Goal: Information Seeking & Learning: Learn about a topic

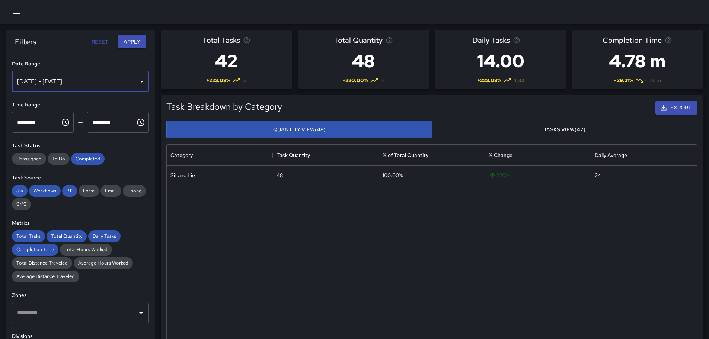
click at [139, 79] on div "[DATE] - [DATE]" at bounding box center [80, 81] width 137 height 21
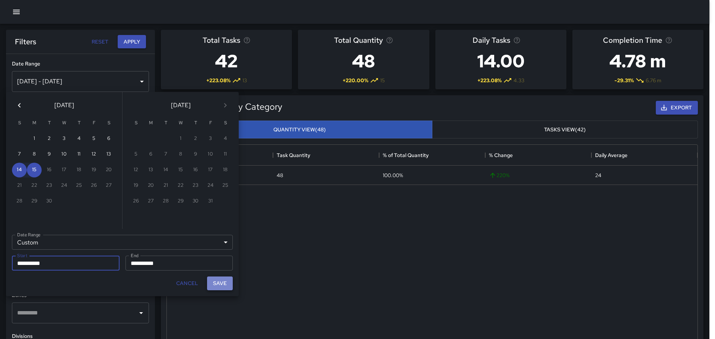
click at [224, 283] on button "Save" at bounding box center [220, 284] width 26 height 14
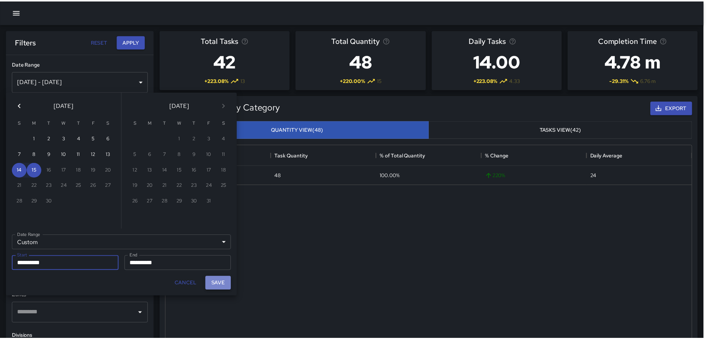
scroll to position [6, 6]
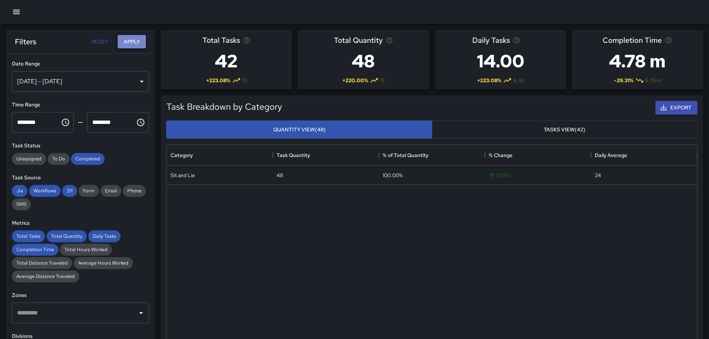
click at [134, 41] on button "Apply" at bounding box center [132, 42] width 28 height 14
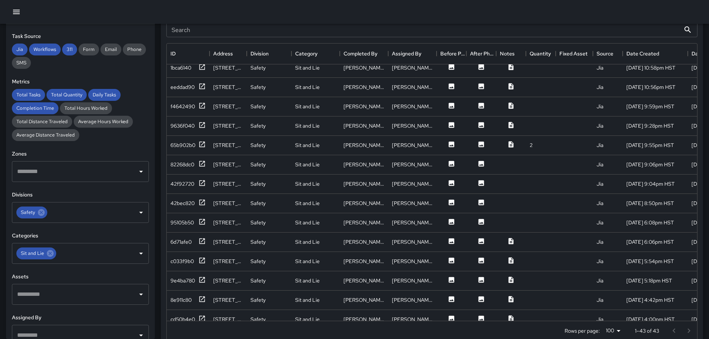
scroll to position [298, 0]
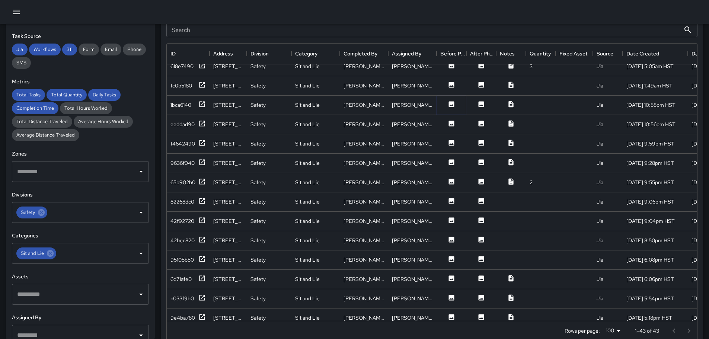
click at [441, 106] on button at bounding box center [451, 104] width 22 height 9
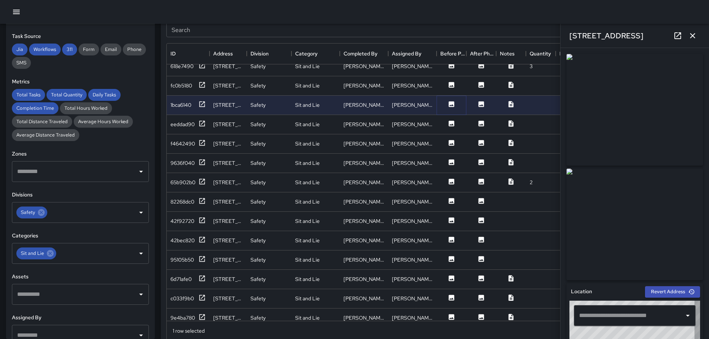
type input "**********"
click at [690, 35] on icon "button" at bounding box center [692, 35] width 9 height 9
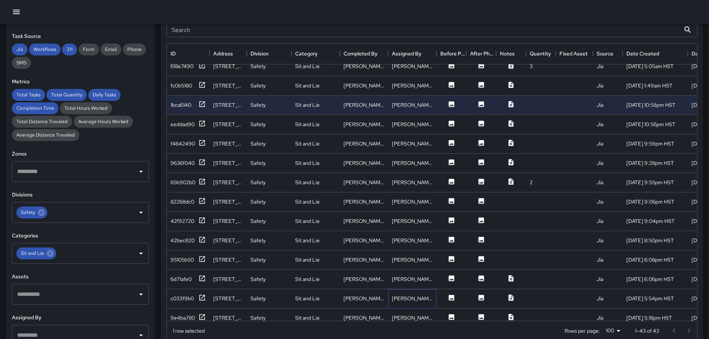
click at [418, 298] on div "[PERSON_NAME]" at bounding box center [412, 298] width 41 height 7
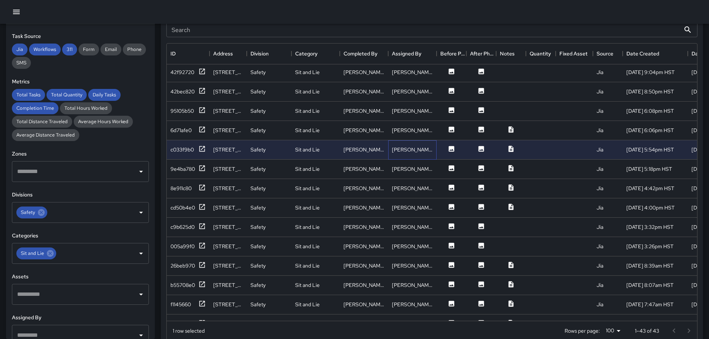
scroll to position [484, 0]
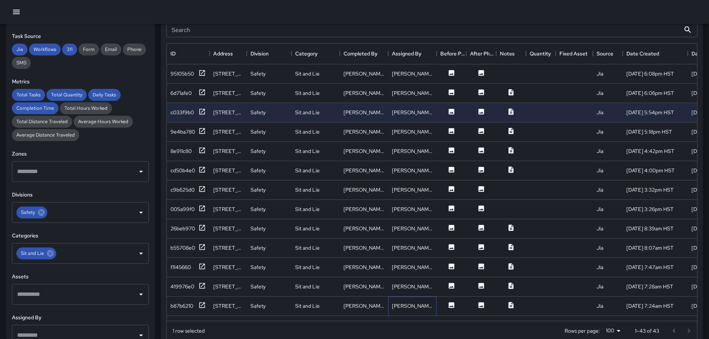
drag, startPoint x: 415, startPoint y: 306, endPoint x: 417, endPoint y: 298, distance: 8.6
click at [415, 305] on div "[PERSON_NAME]" at bounding box center [412, 305] width 41 height 7
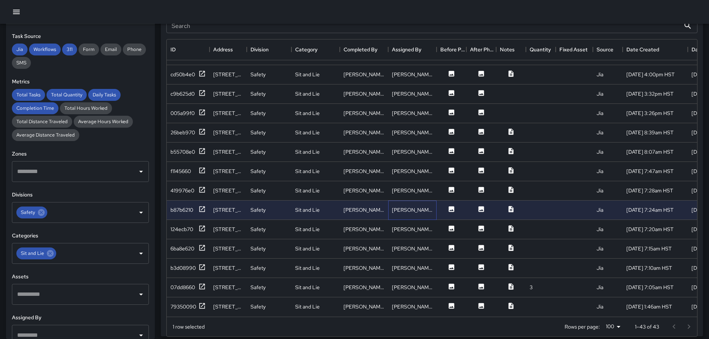
scroll to position [402, 0]
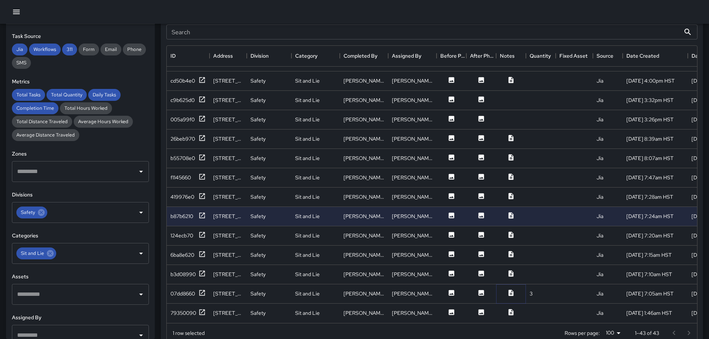
click at [512, 289] on icon at bounding box center [510, 292] width 7 height 7
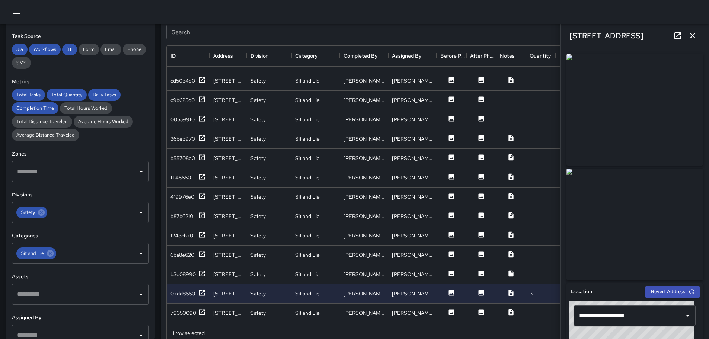
click at [512, 270] on icon at bounding box center [510, 273] width 7 height 7
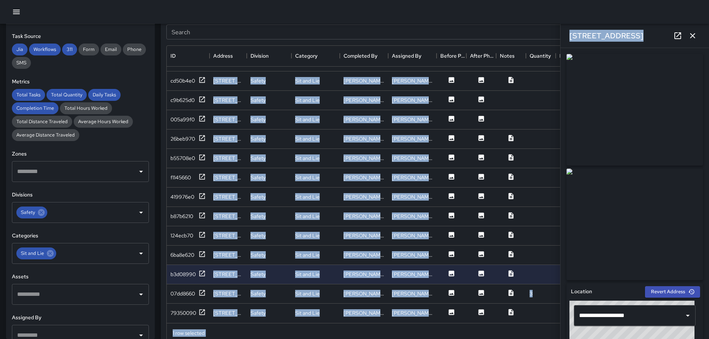
drag, startPoint x: 703, startPoint y: 89, endPoint x: 712, endPoint y: 149, distance: 59.8
click at [709, 234] on html "**********" at bounding box center [354, 134] width 709 height 1073
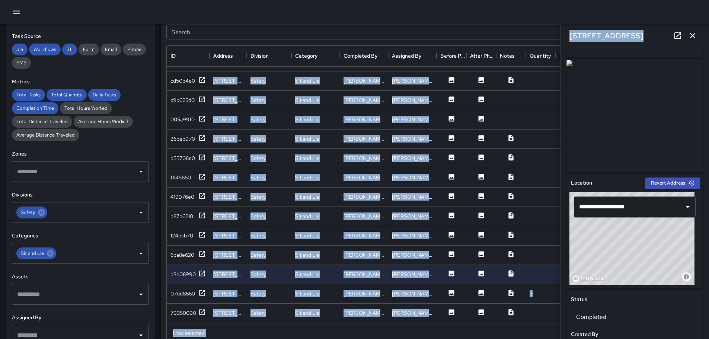
scroll to position [0, 0]
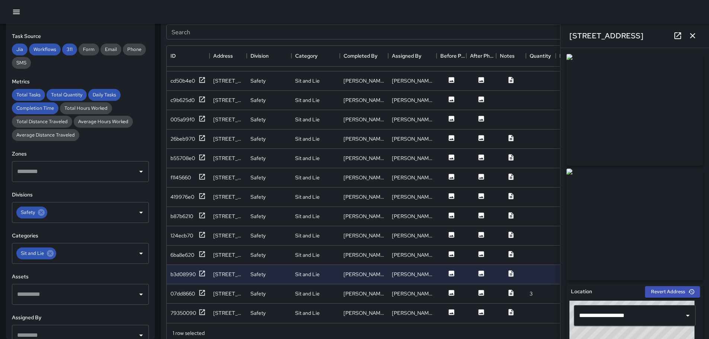
click at [495, 16] on div at bounding box center [354, 12] width 709 height 24
click at [511, 250] on icon at bounding box center [510, 253] width 7 height 7
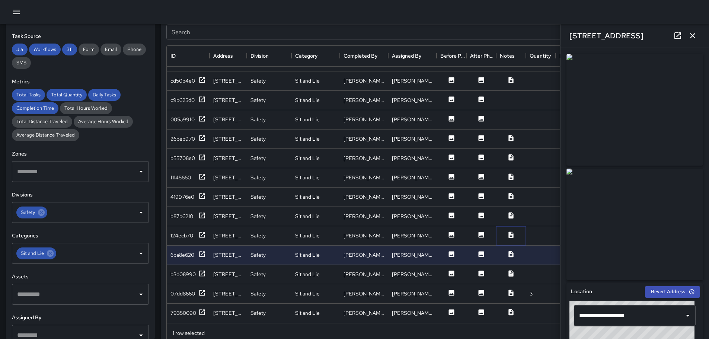
click at [512, 232] on icon at bounding box center [510, 235] width 5 height 6
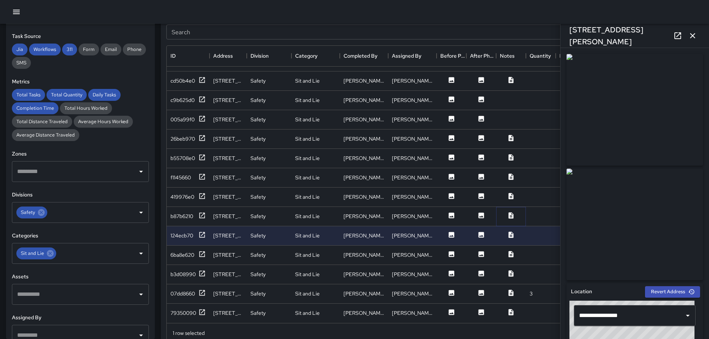
click at [513, 212] on icon at bounding box center [510, 215] width 5 height 6
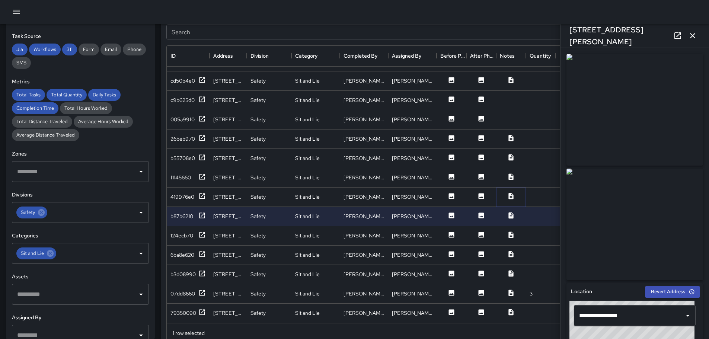
click at [510, 193] on icon at bounding box center [510, 196] width 5 height 6
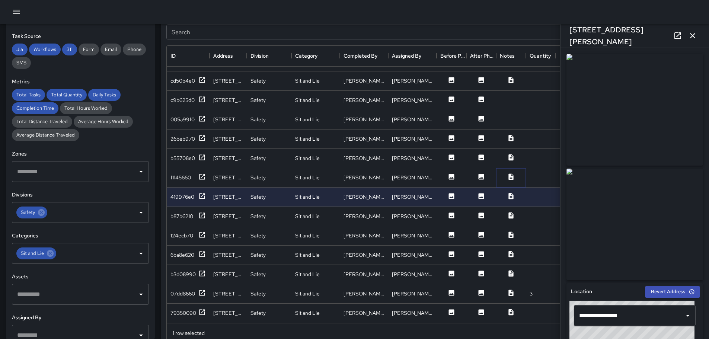
click at [511, 173] on icon at bounding box center [510, 176] width 7 height 7
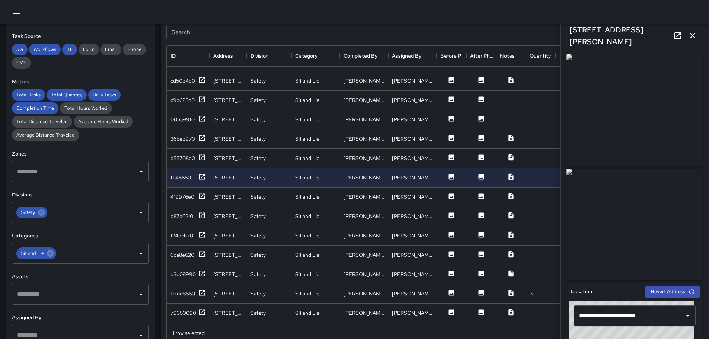
click at [513, 154] on icon at bounding box center [510, 157] width 5 height 6
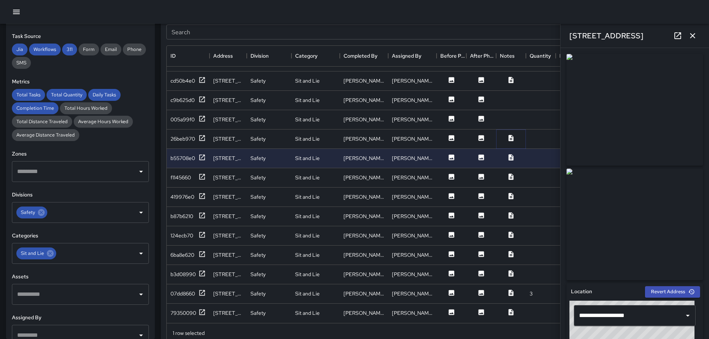
click at [513, 135] on icon at bounding box center [510, 138] width 5 height 6
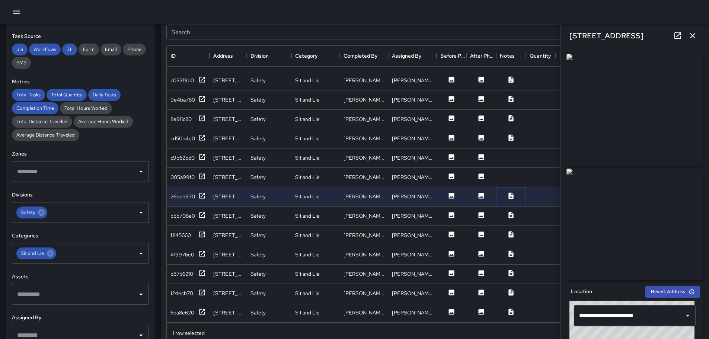
scroll to position [507, 0]
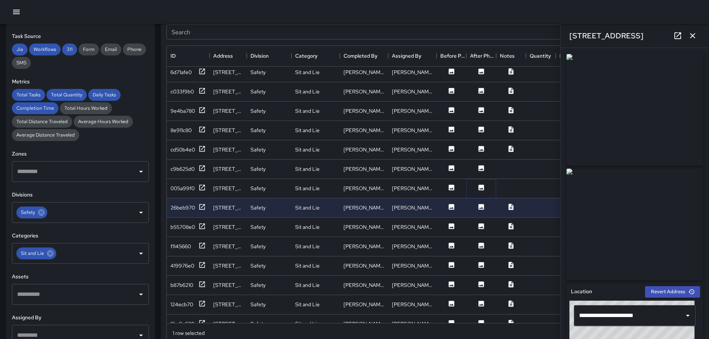
click at [482, 190] on icon at bounding box center [481, 187] width 7 height 7
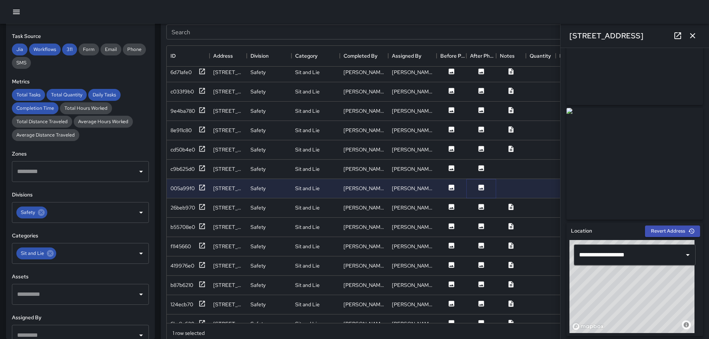
scroll to position [0, 0]
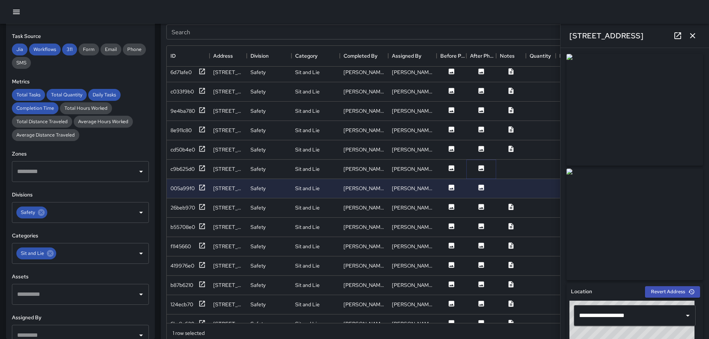
click at [483, 169] on icon at bounding box center [482, 168] width 6 height 6
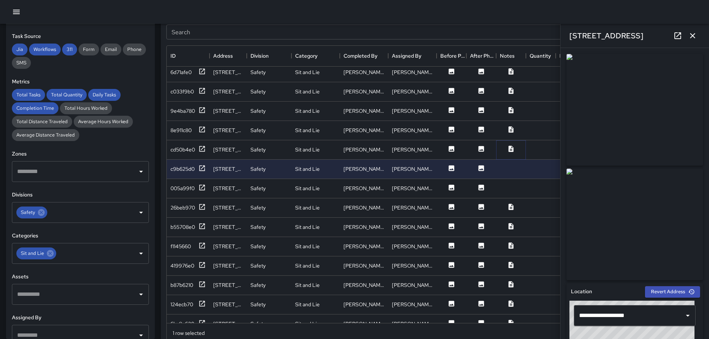
click at [513, 149] on icon at bounding box center [510, 149] width 5 height 6
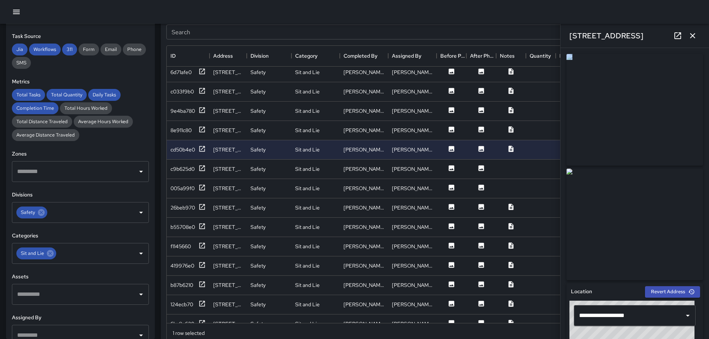
click at [699, 199] on div "**********" at bounding box center [635, 193] width 149 height 291
click at [544, 112] on div at bounding box center [541, 111] width 30 height 19
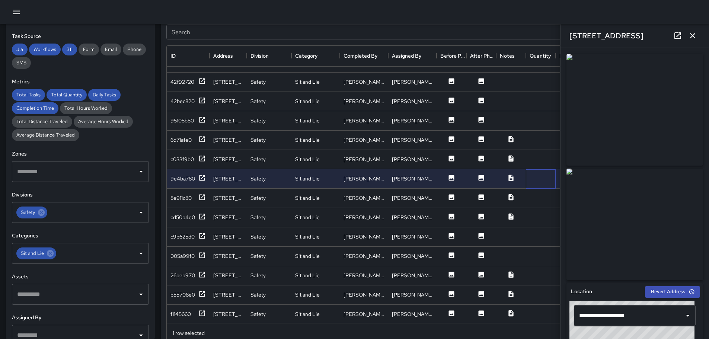
scroll to position [432, 0]
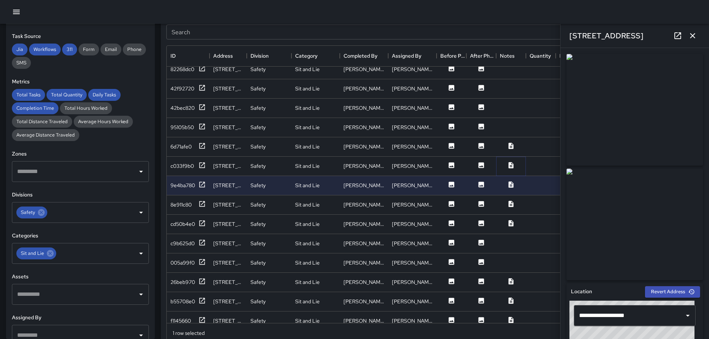
click at [510, 165] on icon at bounding box center [510, 165] width 5 height 6
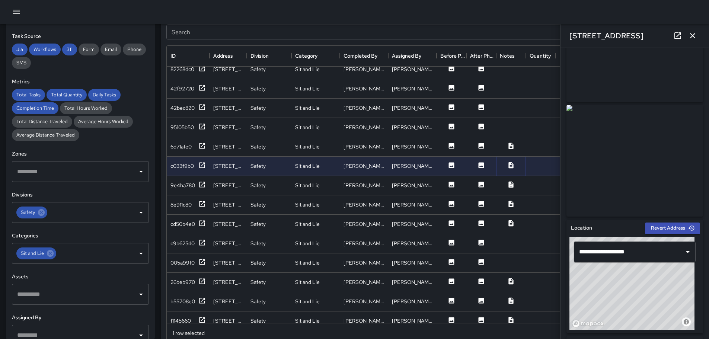
scroll to position [0, 0]
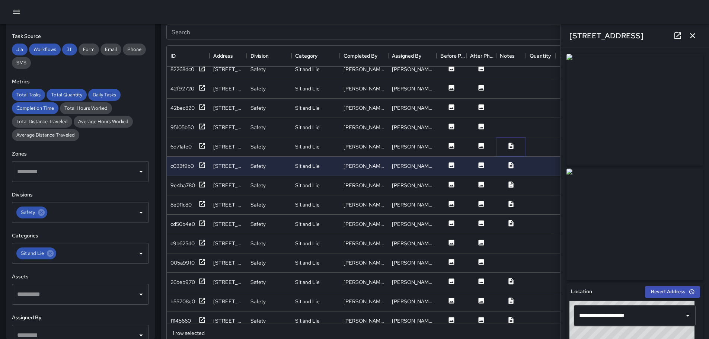
click at [511, 144] on icon at bounding box center [510, 145] width 7 height 7
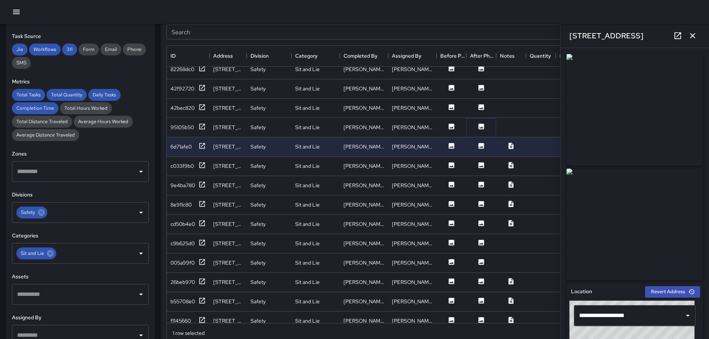
click at [482, 126] on icon at bounding box center [482, 127] width 6 height 6
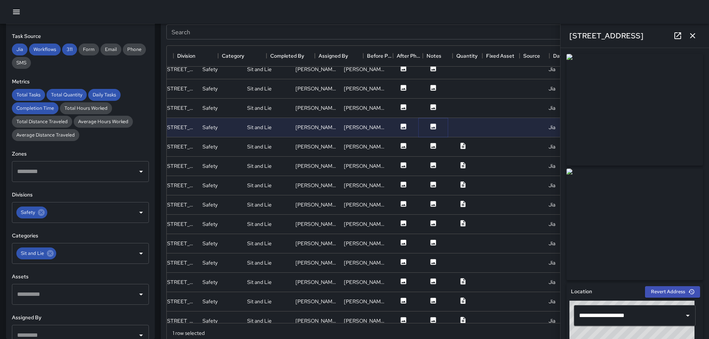
scroll to position [432, 136]
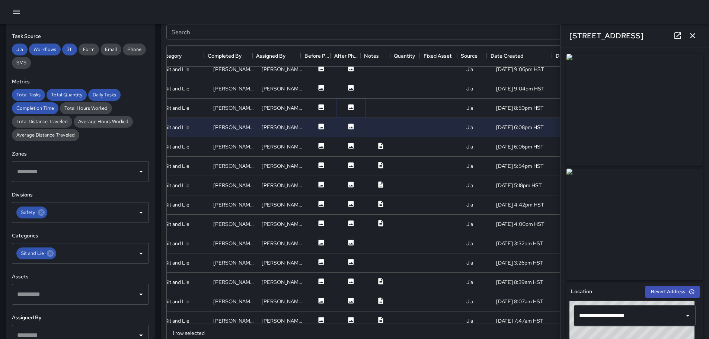
click at [347, 108] on icon at bounding box center [350, 106] width 7 height 7
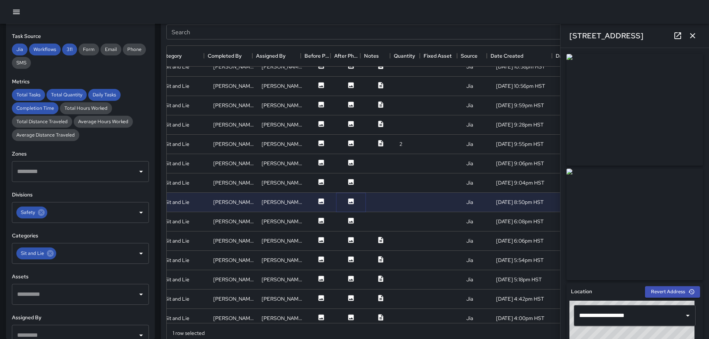
scroll to position [321, 136]
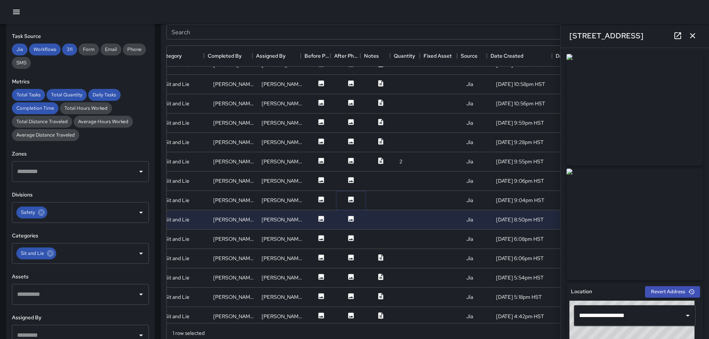
click at [348, 200] on icon at bounding box center [351, 200] width 6 height 6
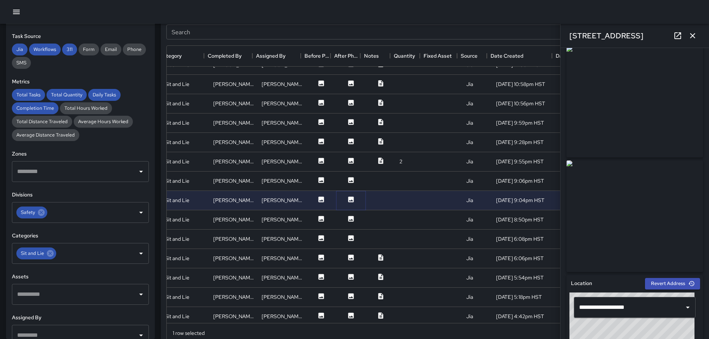
scroll to position [0, 0]
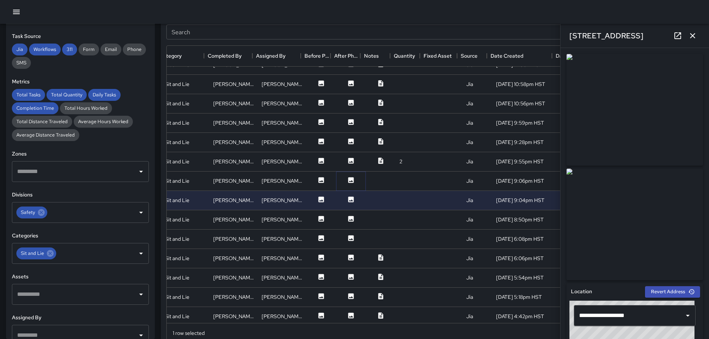
click at [348, 180] on icon at bounding box center [351, 180] width 6 height 6
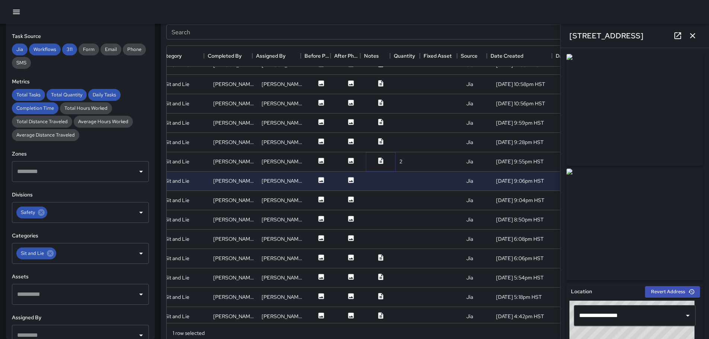
click at [378, 160] on icon at bounding box center [380, 160] width 5 height 6
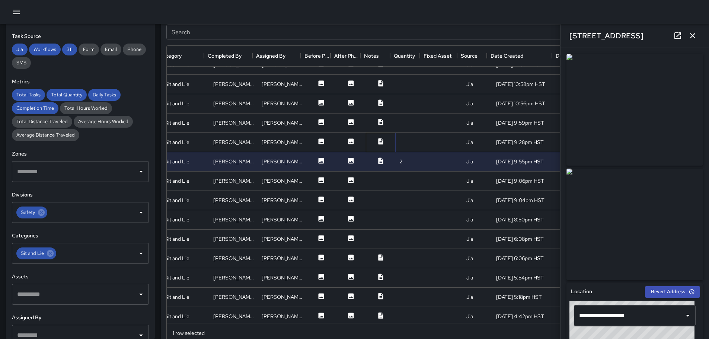
click at [377, 139] on icon at bounding box center [380, 141] width 7 height 7
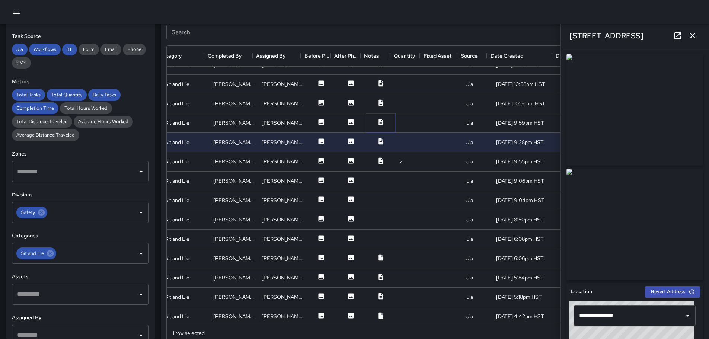
click at [378, 122] on icon at bounding box center [380, 122] width 5 height 6
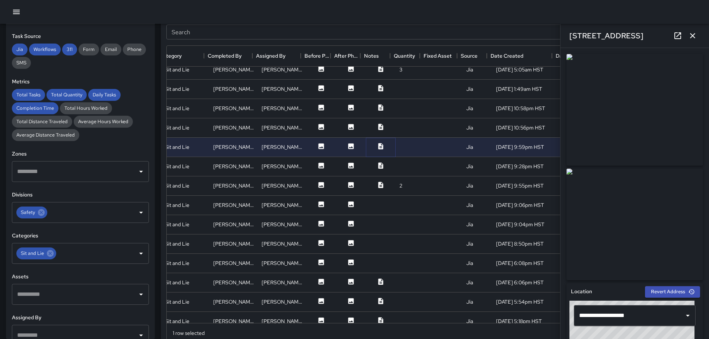
scroll to position [284, 136]
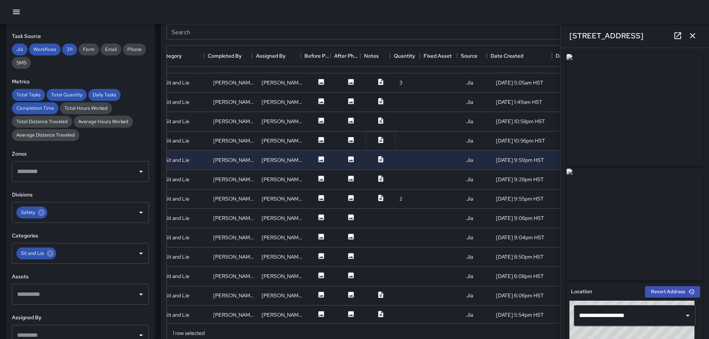
click at [378, 139] on icon at bounding box center [380, 140] width 5 height 6
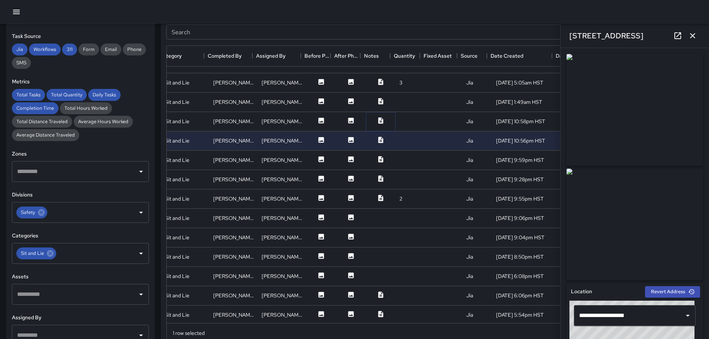
click at [378, 119] on icon at bounding box center [380, 120] width 5 height 6
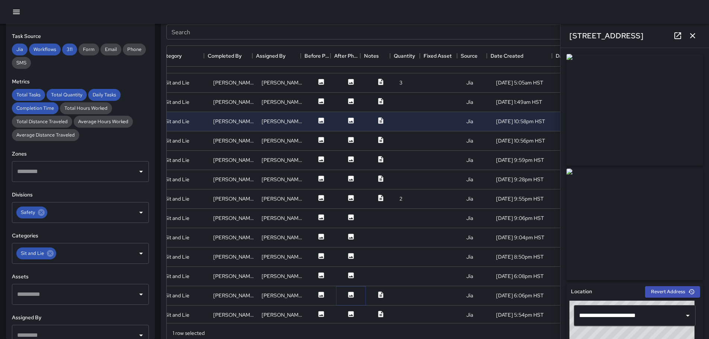
click at [348, 294] on icon at bounding box center [351, 295] width 6 height 6
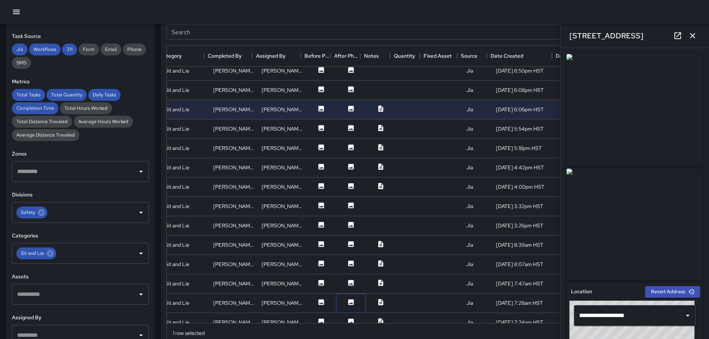
drag, startPoint x: 358, startPoint y: 303, endPoint x: 375, endPoint y: 276, distance: 31.8
click at [358, 302] on div at bounding box center [351, 303] width 30 height 19
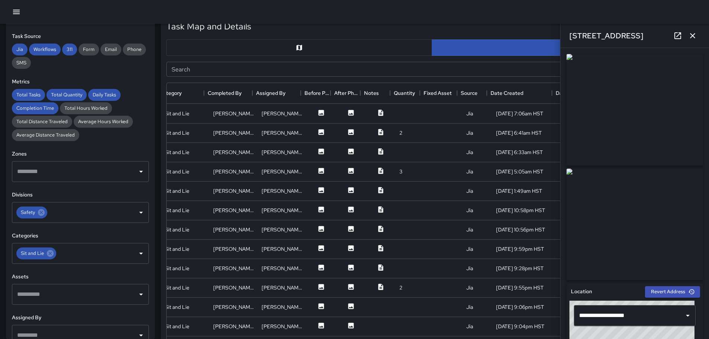
scroll to position [223, 136]
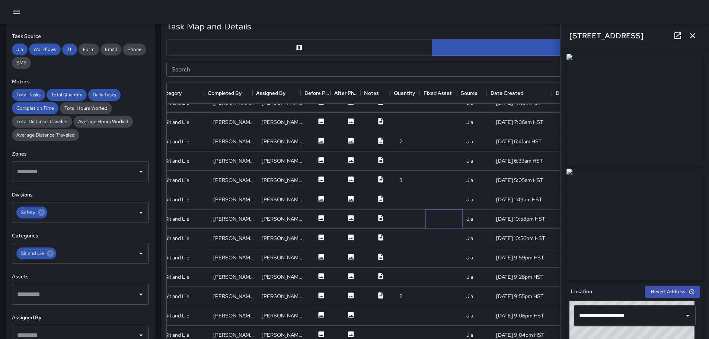
click at [425, 218] on div at bounding box center [443, 219] width 37 height 19
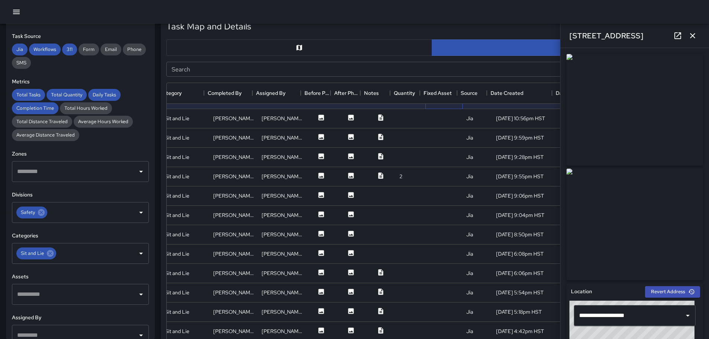
scroll to position [372, 136]
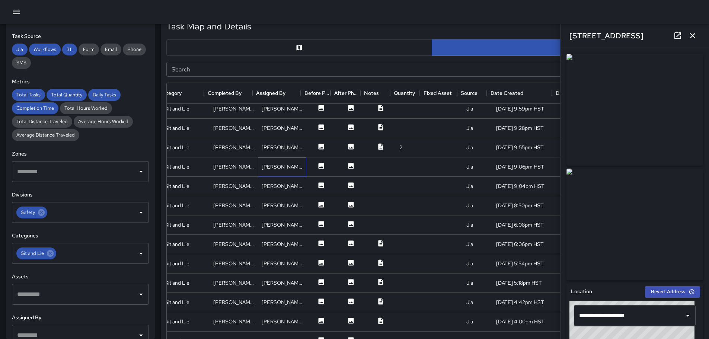
click at [281, 174] on div "[PERSON_NAME]" at bounding box center [282, 166] width 48 height 19
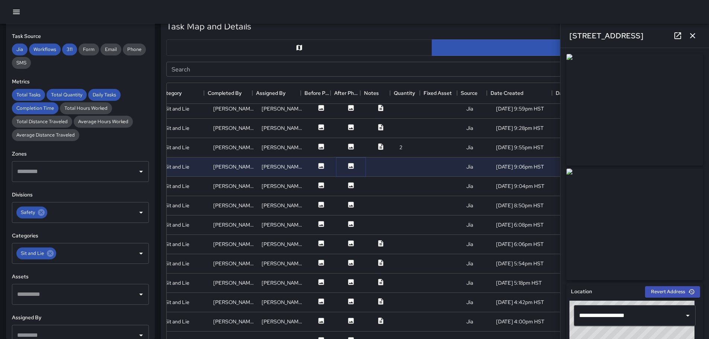
click at [348, 166] on icon at bounding box center [351, 166] width 6 height 6
click at [348, 186] on icon at bounding box center [351, 185] width 6 height 6
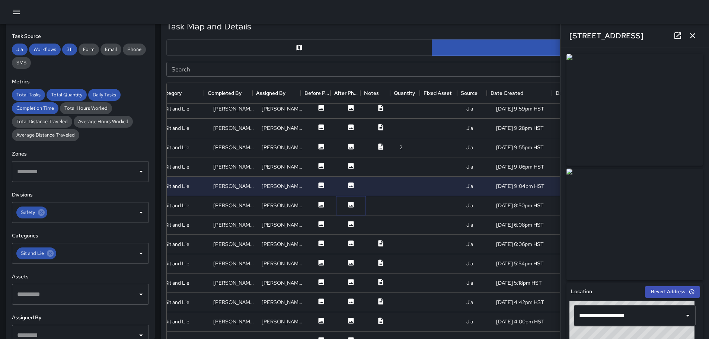
click at [348, 203] on icon at bounding box center [351, 205] width 6 height 6
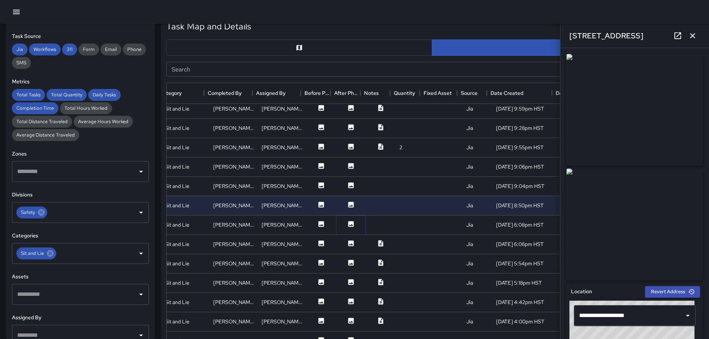
click at [348, 223] on icon at bounding box center [351, 224] width 6 height 6
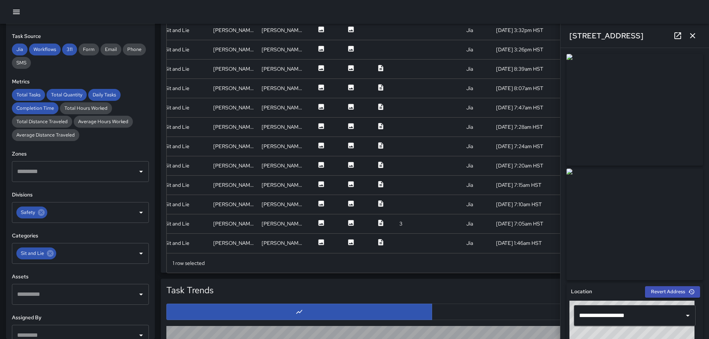
scroll to position [477, 0]
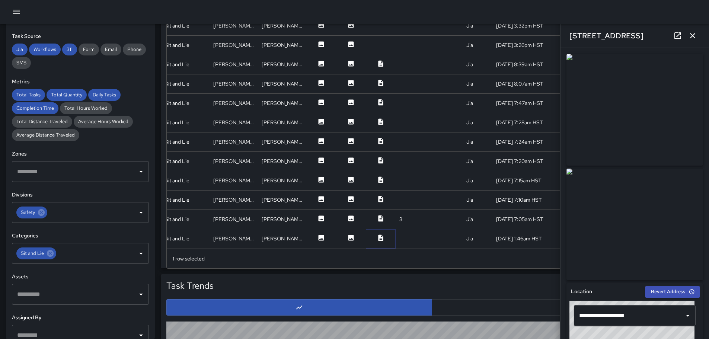
click at [377, 234] on icon at bounding box center [380, 237] width 7 height 7
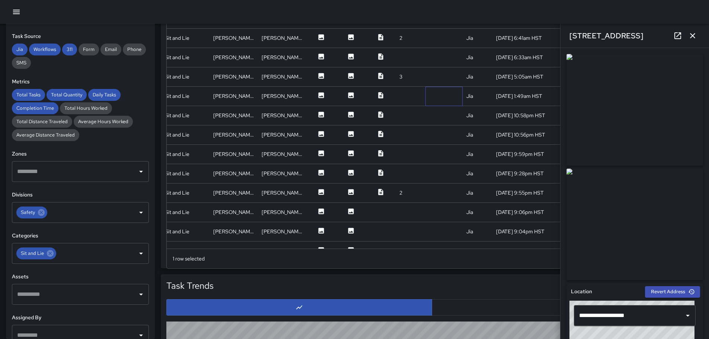
click at [437, 91] on div at bounding box center [443, 96] width 37 height 19
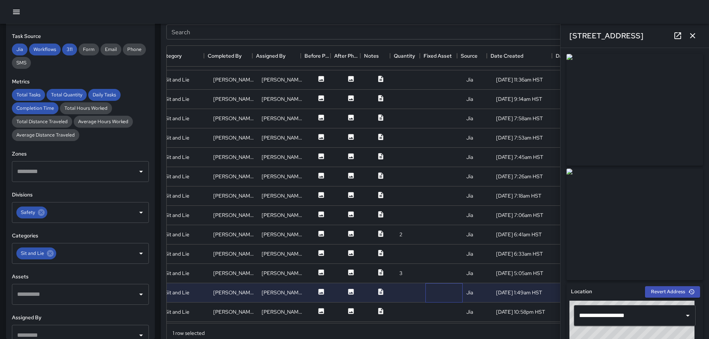
scroll to position [112, 136]
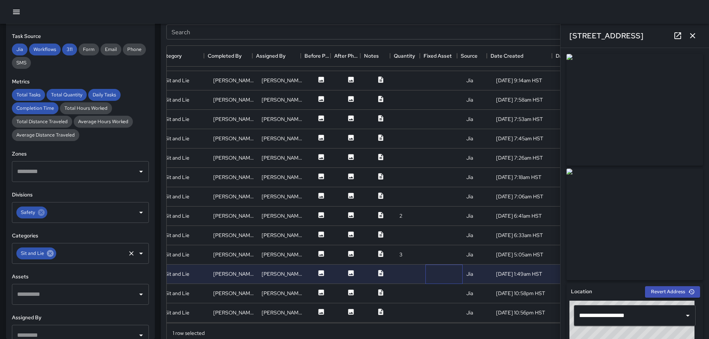
click at [51, 252] on icon at bounding box center [50, 253] width 7 height 7
click at [137, 253] on icon "Open" at bounding box center [141, 253] width 9 height 9
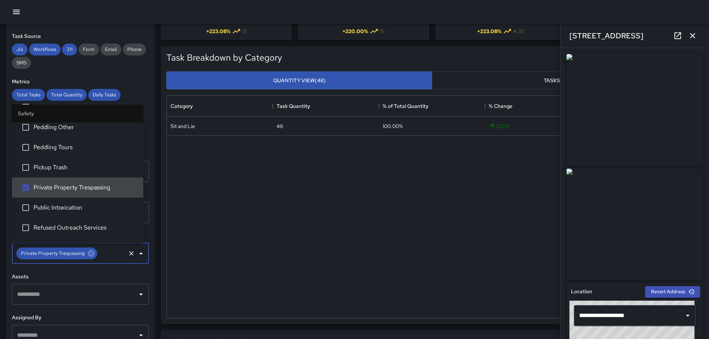
scroll to position [44, 0]
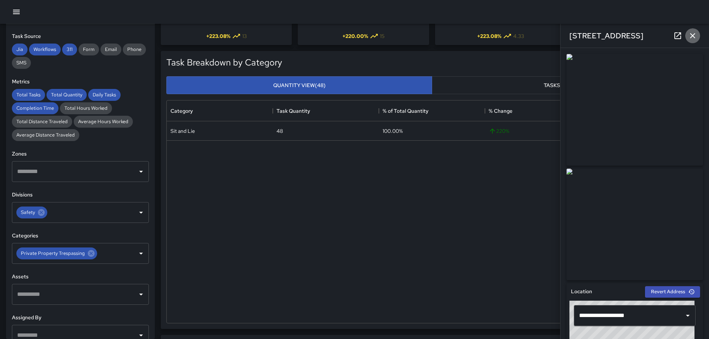
click at [694, 35] on icon "button" at bounding box center [692, 35] width 9 height 9
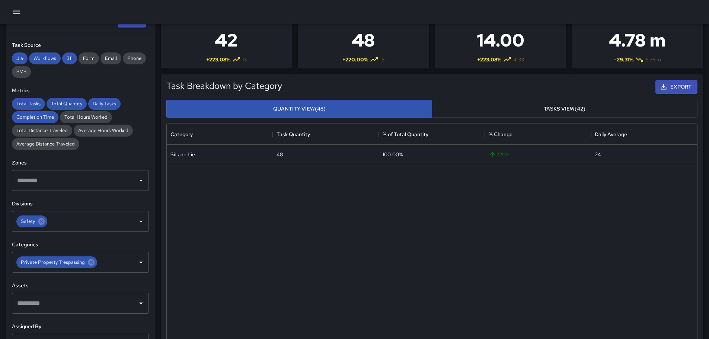
scroll to position [0, 0]
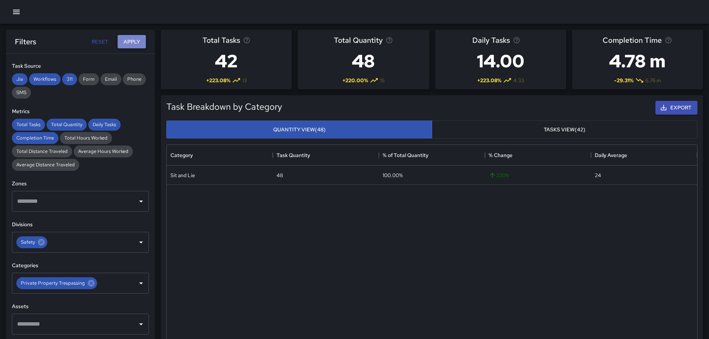
click at [133, 40] on button "Apply" at bounding box center [132, 42] width 28 height 14
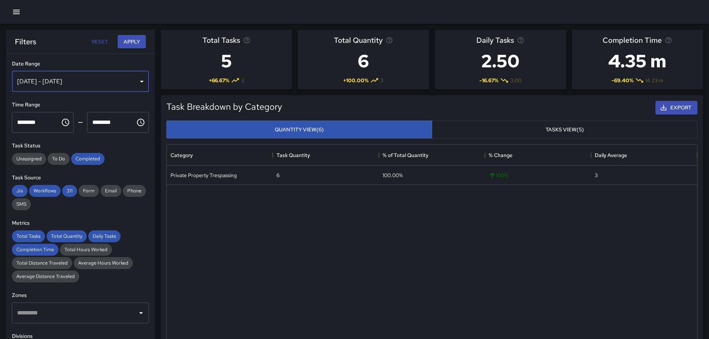
click at [138, 80] on div "[DATE] - [DATE]" at bounding box center [80, 81] width 137 height 21
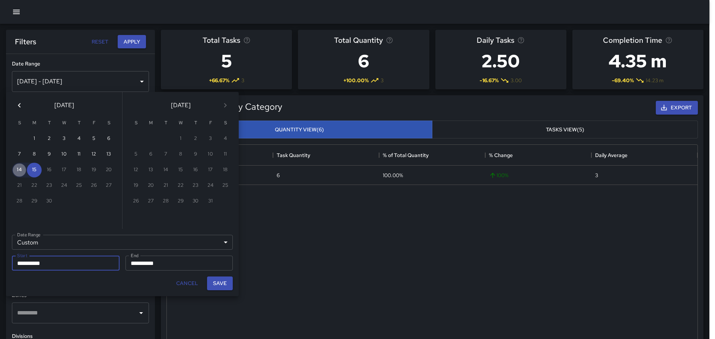
click at [20, 172] on button "14" at bounding box center [19, 170] width 15 height 15
click at [21, 172] on button "14" at bounding box center [19, 170] width 15 height 15
type input "**********"
drag, startPoint x: 219, startPoint y: 281, endPoint x: 220, endPoint y: 276, distance: 4.5
click at [219, 280] on button "Save" at bounding box center [220, 284] width 26 height 14
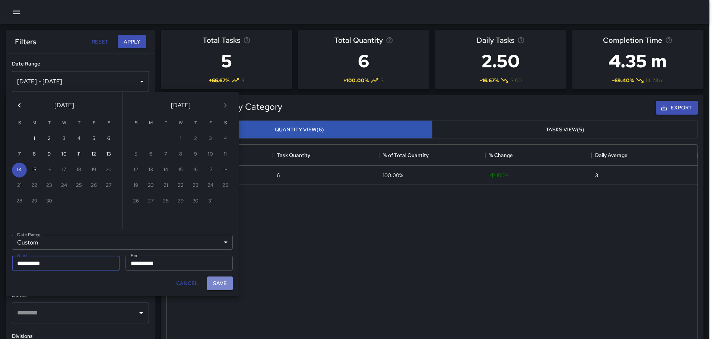
type input "**********"
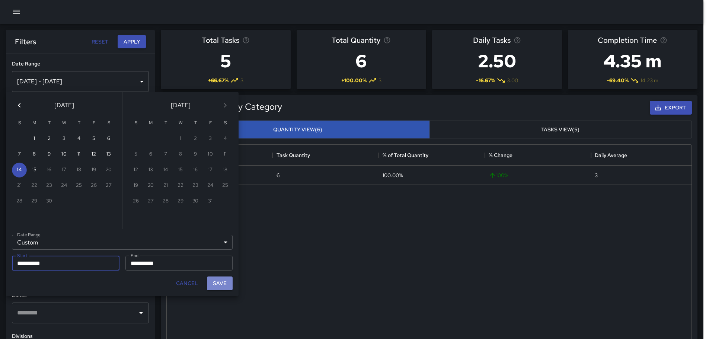
scroll to position [6, 6]
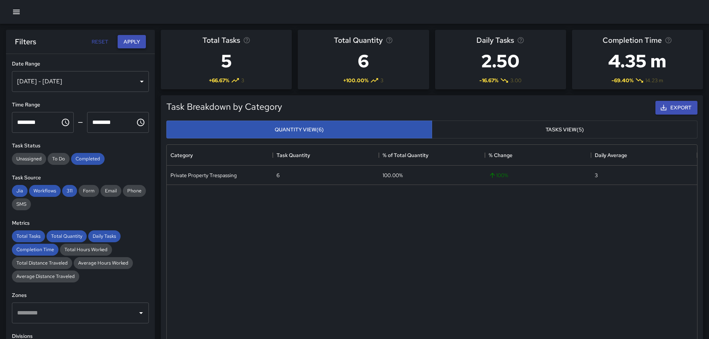
click at [133, 40] on button "Apply" at bounding box center [132, 42] width 28 height 14
click at [136, 81] on div "[DATE] - [DATE]" at bounding box center [80, 81] width 137 height 21
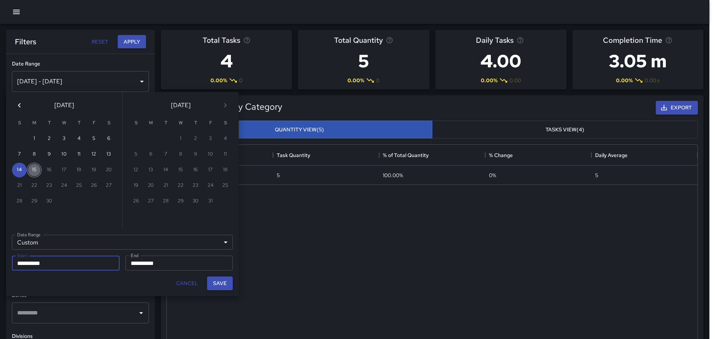
click at [35, 171] on button "15" at bounding box center [34, 170] width 15 height 15
type input "**********"
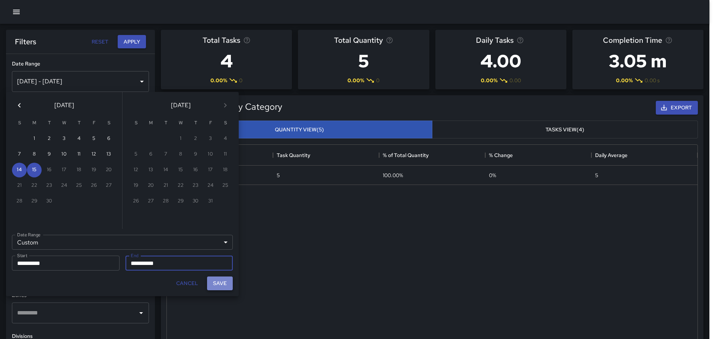
click at [218, 285] on button "Save" at bounding box center [220, 284] width 26 height 14
type input "**********"
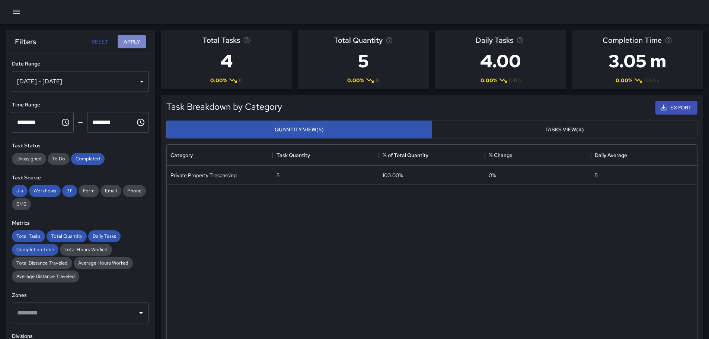
click at [125, 42] on button "Apply" at bounding box center [132, 42] width 28 height 14
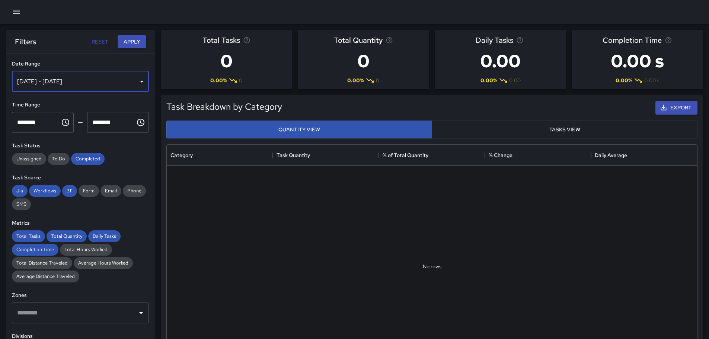
click at [140, 80] on div "[DATE] - [DATE]" at bounding box center [80, 81] width 137 height 21
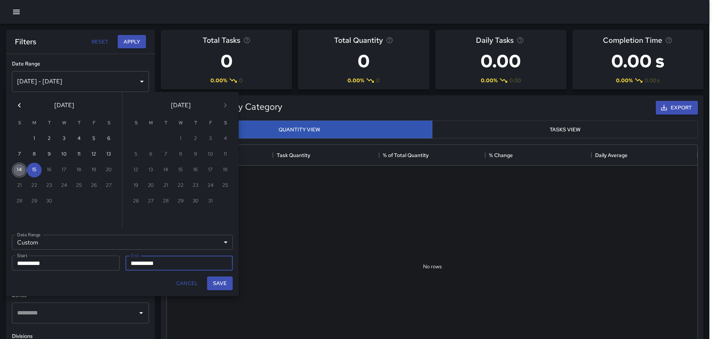
click at [19, 170] on button "14" at bounding box center [19, 170] width 15 height 15
type input "**********"
click at [32, 172] on button "15" at bounding box center [34, 170] width 15 height 15
type input "**********"
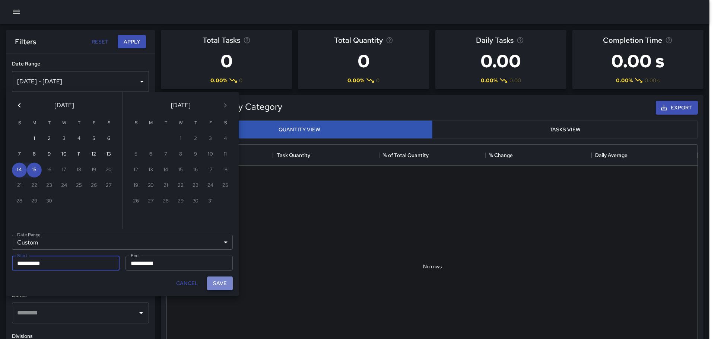
click at [220, 282] on button "Save" at bounding box center [220, 284] width 26 height 14
type input "**********"
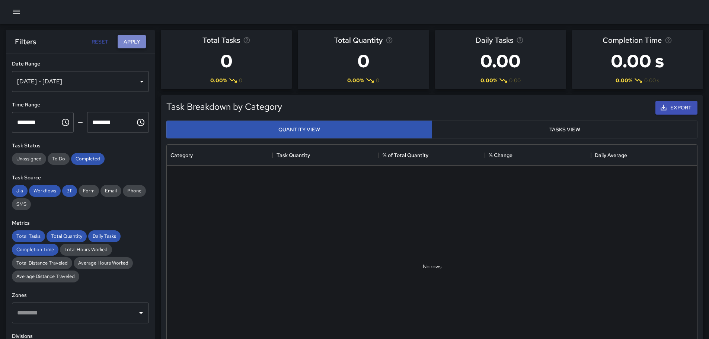
click at [133, 41] on button "Apply" at bounding box center [132, 42] width 28 height 14
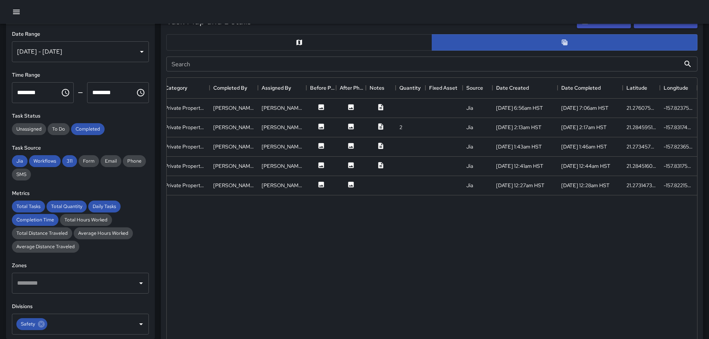
scroll to position [367, 0]
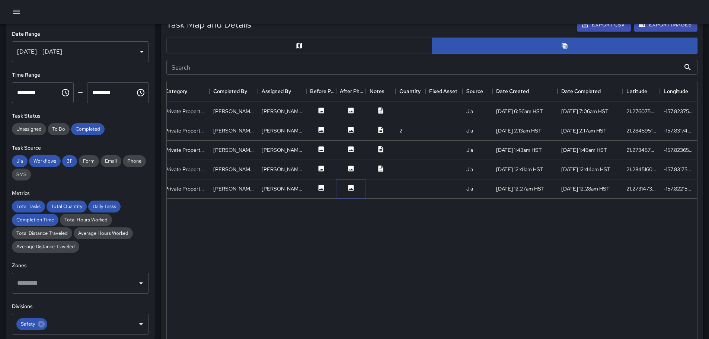
click at [351, 188] on icon at bounding box center [351, 188] width 6 height 6
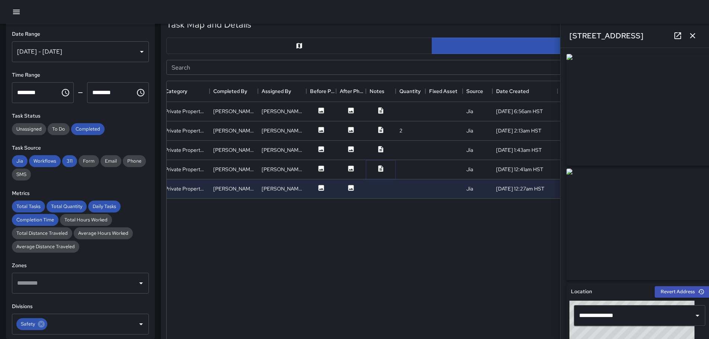
click at [381, 169] on icon at bounding box center [380, 168] width 5 height 6
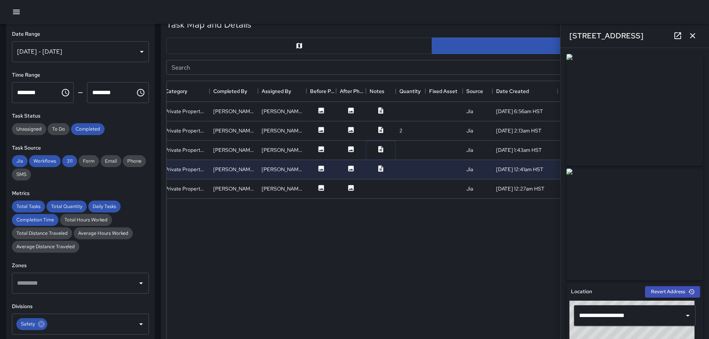
click at [380, 148] on icon at bounding box center [380, 149] width 5 height 6
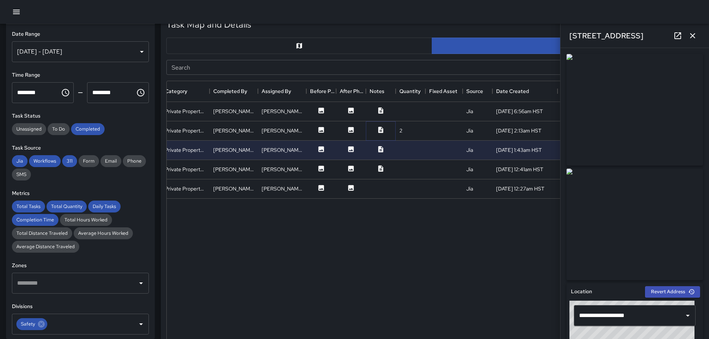
click at [377, 128] on icon at bounding box center [380, 129] width 7 height 7
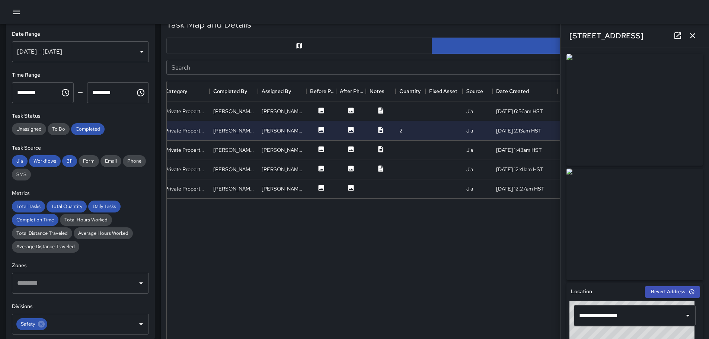
click at [692, 33] on icon "button" at bounding box center [692, 35] width 9 height 9
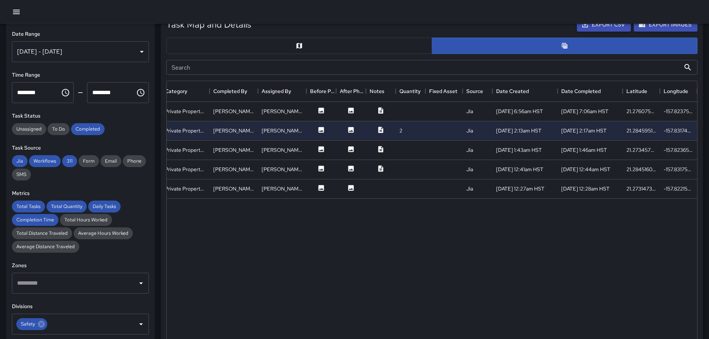
click at [293, 39] on button "button" at bounding box center [299, 46] width 266 height 16
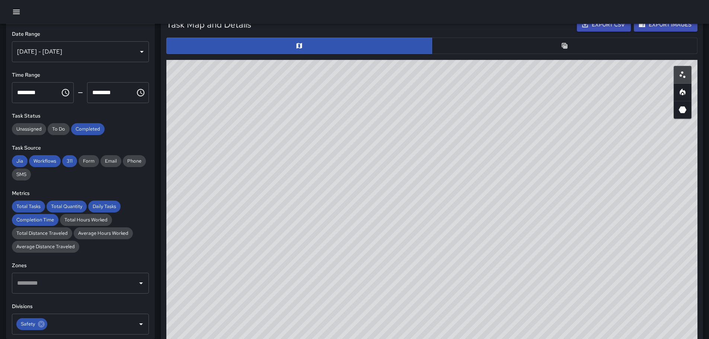
drag, startPoint x: 573, startPoint y: 256, endPoint x: 491, endPoint y: 224, distance: 87.6
click at [497, 226] on div "© Mapbox © OpenStreetMap Improve this map" at bounding box center [431, 209] width 531 height 298
drag, startPoint x: 508, startPoint y: 218, endPoint x: 457, endPoint y: 201, distance: 54.3
click at [457, 201] on div "© Mapbox © OpenStreetMap Improve this map" at bounding box center [431, 209] width 531 height 298
drag, startPoint x: 413, startPoint y: 162, endPoint x: 271, endPoint y: 98, distance: 155.6
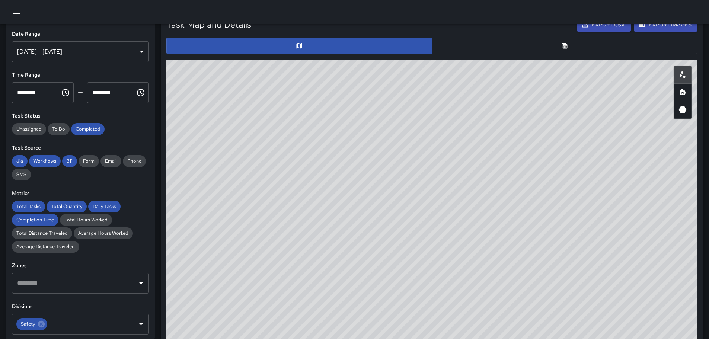
click at [271, 98] on div "© Mapbox © OpenStreetMap Improve this map" at bounding box center [431, 209] width 531 height 298
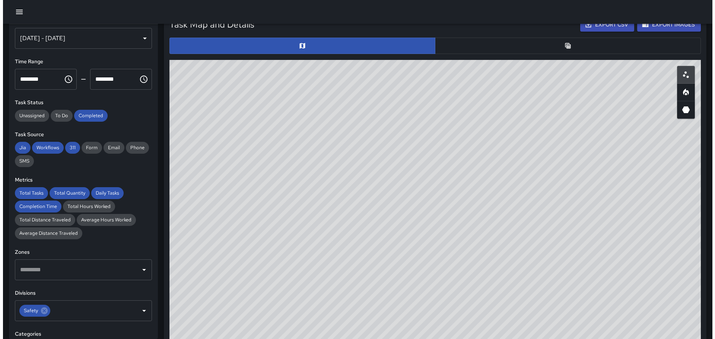
scroll to position [0, 0]
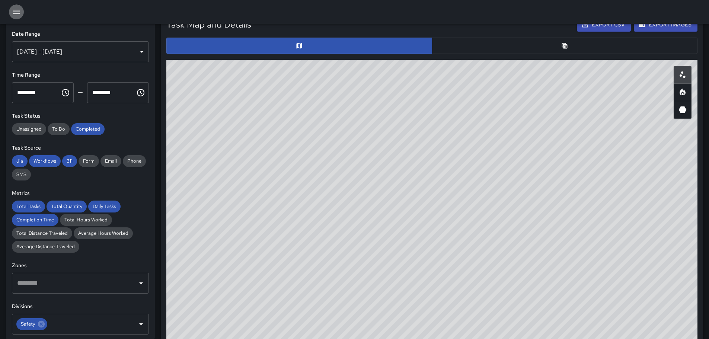
click at [17, 11] on icon "button" at bounding box center [16, 11] width 9 height 9
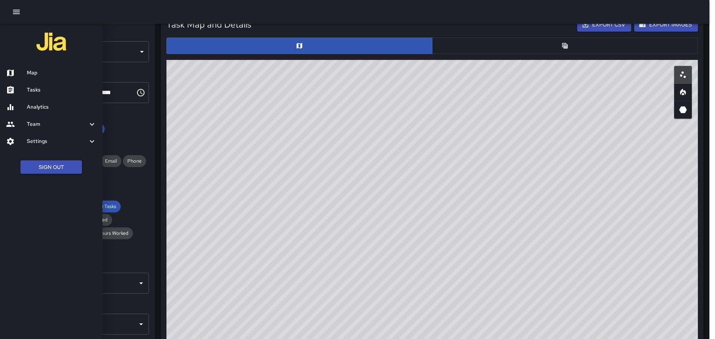
click at [41, 72] on h6 "Map" at bounding box center [62, 73] width 70 height 8
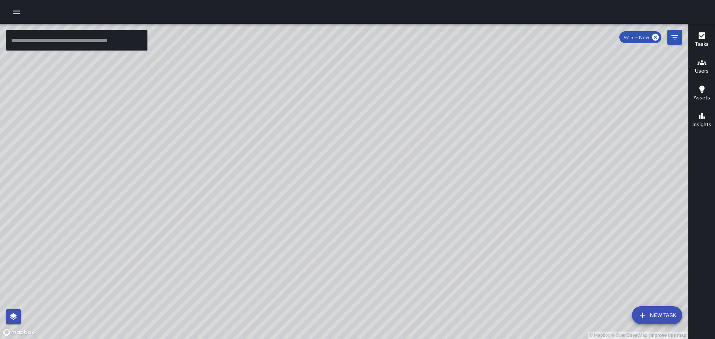
drag, startPoint x: 498, startPoint y: 202, endPoint x: 434, endPoint y: 150, distance: 82.3
click at [435, 151] on div "© Mapbox © OpenStreetMap Improve this map" at bounding box center [344, 181] width 688 height 315
drag, startPoint x: 557, startPoint y: 200, endPoint x: 504, endPoint y: 113, distance: 102.1
click at [501, 109] on div "© Mapbox © OpenStreetMap Improve this map" at bounding box center [344, 181] width 688 height 315
drag, startPoint x: 550, startPoint y: 165, endPoint x: 502, endPoint y: 113, distance: 71.1
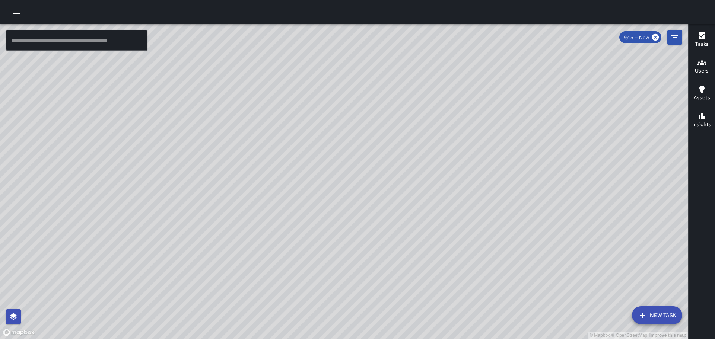
click at [502, 113] on div "© Mapbox © OpenStreetMap Improve this map" at bounding box center [344, 181] width 688 height 315
drag, startPoint x: 481, startPoint y: 161, endPoint x: 492, endPoint y: 203, distance: 43.3
click at [496, 206] on div "© Mapbox © OpenStreetMap Improve this map" at bounding box center [344, 181] width 688 height 315
drag, startPoint x: 462, startPoint y: 124, endPoint x: 431, endPoint y: 177, distance: 61.4
click at [478, 202] on div "© Mapbox © OpenStreetMap Improve this map" at bounding box center [344, 181] width 688 height 315
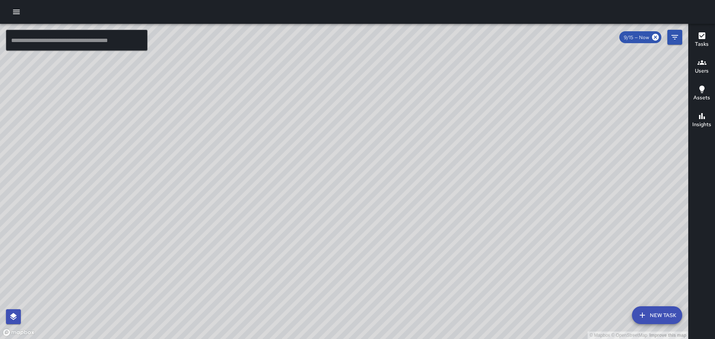
drag, startPoint x: 491, startPoint y: 142, endPoint x: 451, endPoint y: 107, distance: 52.7
click at [451, 107] on div "© Mapbox © OpenStreetMap Improve this map" at bounding box center [344, 181] width 688 height 315
drag, startPoint x: 257, startPoint y: 122, endPoint x: 322, endPoint y: 188, distance: 92.9
click at [322, 188] on div "© Mapbox © OpenStreetMap Improve this map" at bounding box center [344, 181] width 688 height 315
drag, startPoint x: 140, startPoint y: 121, endPoint x: 184, endPoint y: 160, distance: 59.3
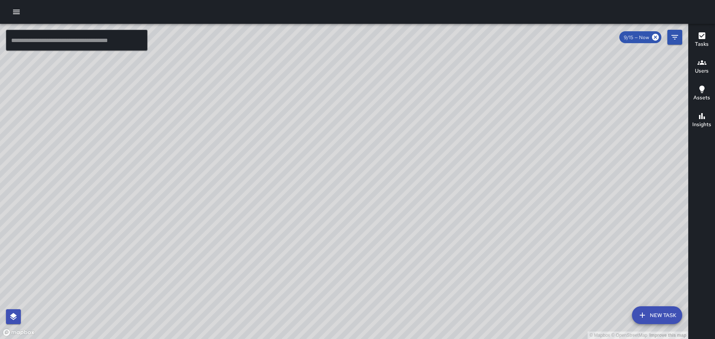
click at [189, 169] on div "© Mapbox © OpenStreetMap Improve this map" at bounding box center [344, 181] width 688 height 315
drag, startPoint x: 121, startPoint y: 119, endPoint x: 138, endPoint y: 153, distance: 37.3
click at [163, 132] on div "© Mapbox © OpenStreetMap Improve this map" at bounding box center [344, 181] width 688 height 315
drag, startPoint x: 503, startPoint y: 192, endPoint x: 439, endPoint y: 66, distance: 141.0
click at [440, 68] on div "© Mapbox © OpenStreetMap Improve this map" at bounding box center [344, 181] width 688 height 315
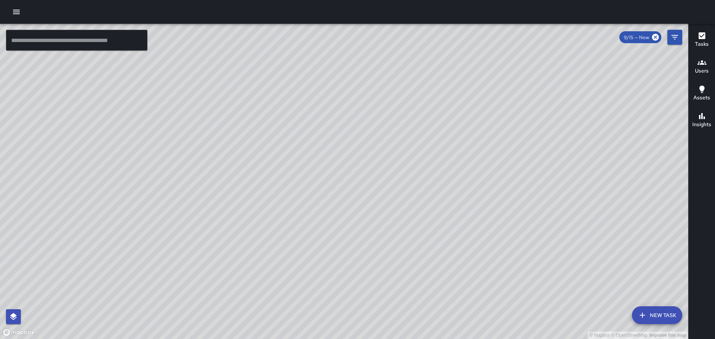
drag, startPoint x: 654, startPoint y: 188, endPoint x: 486, endPoint y: 108, distance: 186.3
click at [486, 108] on div "© Mapbox © OpenStreetMap Improve this map" at bounding box center [344, 181] width 688 height 315
drag, startPoint x: 558, startPoint y: 167, endPoint x: 515, endPoint y: 187, distance: 47.3
click at [520, 185] on div "© Mapbox © OpenStreetMap Improve this map" at bounding box center [344, 181] width 688 height 315
